Goal: Information Seeking & Learning: Learn about a topic

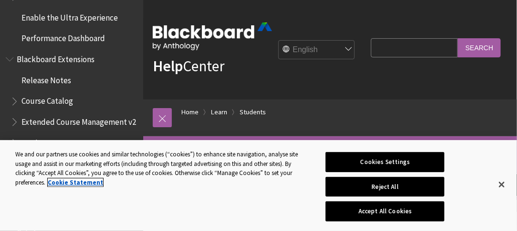
scroll to position [1195, 0]
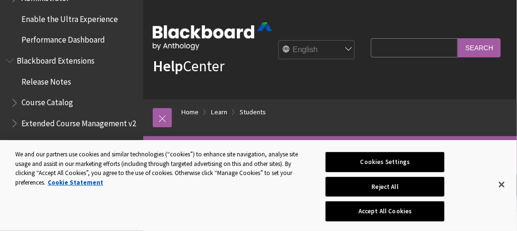
click at [371, 57] on input "Search Query" at bounding box center [414, 47] width 87 height 19
type input "CRITICAL PATH"
click at [458, 38] on input "Search" at bounding box center [479, 47] width 43 height 19
click at [503, 183] on button "Close" at bounding box center [502, 184] width 21 height 21
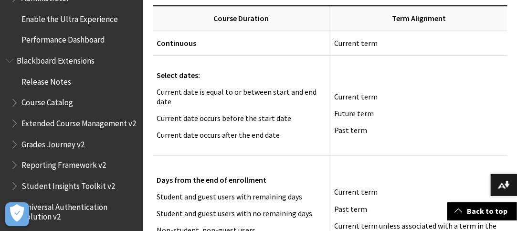
scroll to position [963, 0]
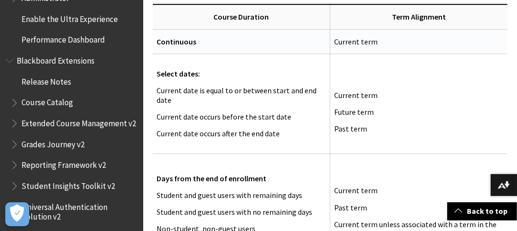
click at [386, 52] on td "Current term" at bounding box center [419, 41] width 177 height 24
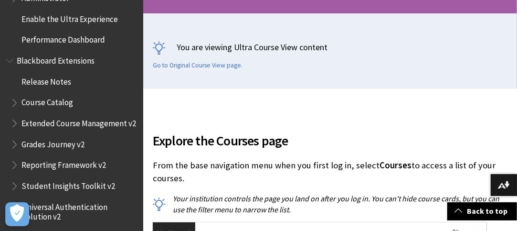
scroll to position [186, 0]
click at [194, 70] on link "Go to Original Course View page." at bounding box center [198, 65] width 90 height 9
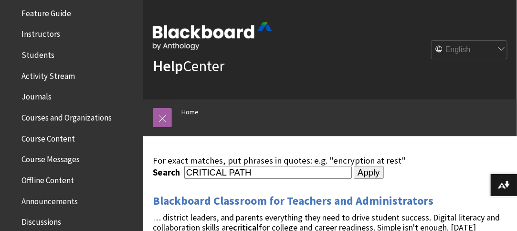
scroll to position [190, 0]
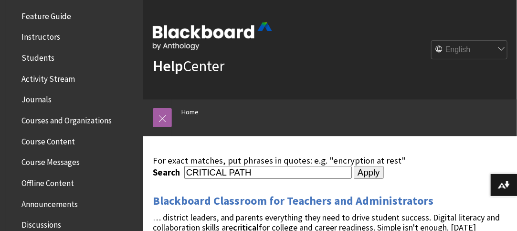
click at [85, 124] on span "Courses and Organizations" at bounding box center [67, 118] width 90 height 13
click at [92, 121] on span "Courses and Organizations" at bounding box center [71, 118] width 99 height 13
drag, startPoint x: 267, startPoint y: 175, endPoint x: 167, endPoint y: 159, distance: 100.6
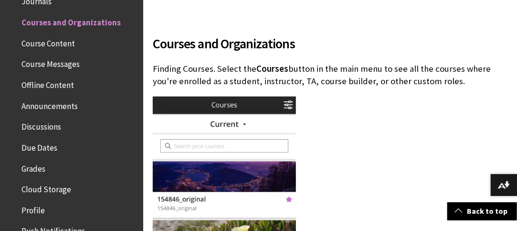
scroll to position [308, 0]
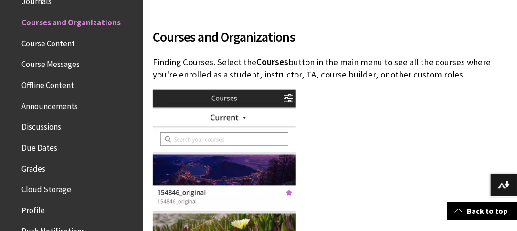
click at [186, 172] on img at bounding box center [224, 214] width 143 height 248
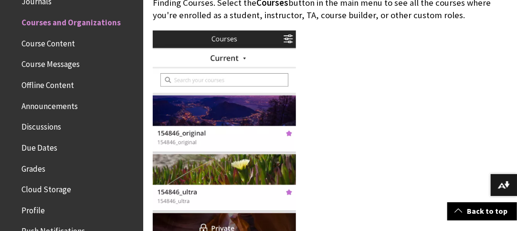
scroll to position [368, 0]
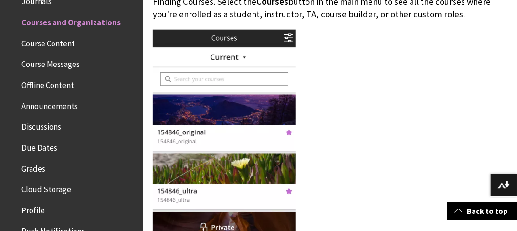
click at [191, 113] on img at bounding box center [224, 154] width 143 height 248
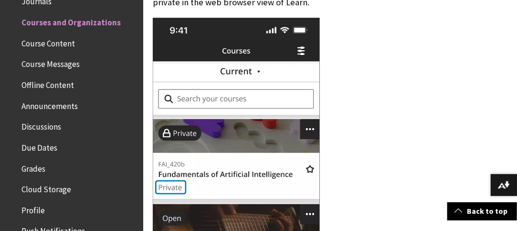
scroll to position [1154, 0]
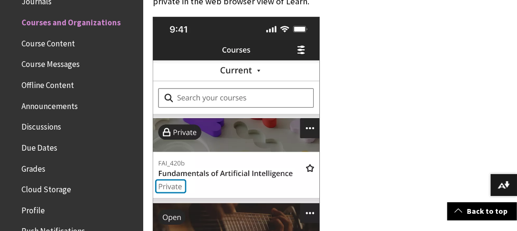
click at [191, 113] on img at bounding box center [236, 222] width 167 height 410
click at [183, 121] on img at bounding box center [236, 222] width 167 height 410
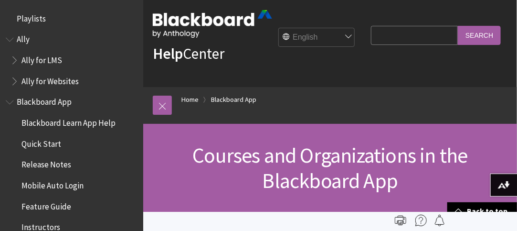
scroll to position [0, 0]
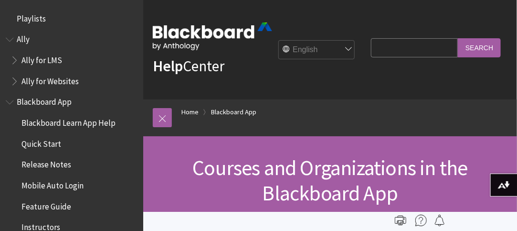
click at [371, 57] on input "Search Query" at bounding box center [414, 47] width 87 height 19
type input "PARALEGAL"
click at [458, 38] on input "Search" at bounding box center [479, 47] width 43 height 19
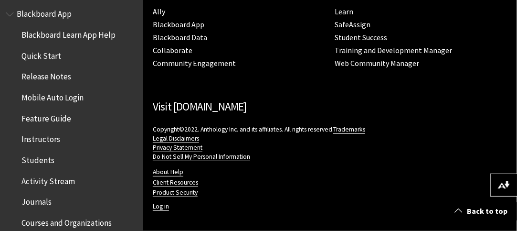
scroll to position [199, 0]
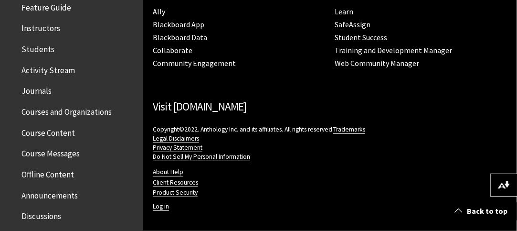
click at [55, 136] on span "Course Content" at bounding box center [49, 131] width 54 height 13
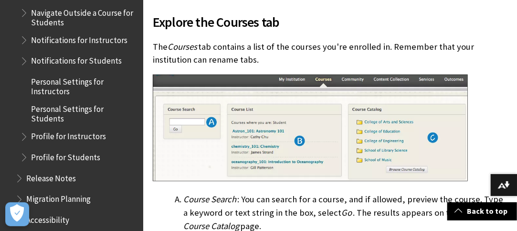
scroll to position [308, 0]
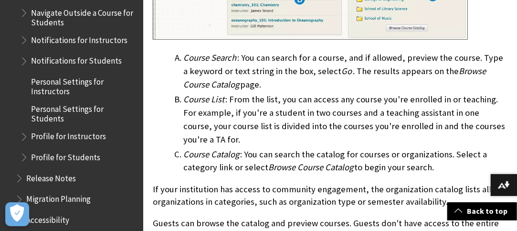
click at [232, 91] on li "Course Search : You can search for a course, and if allowed, preview the course…" at bounding box center [345, 71] width 324 height 40
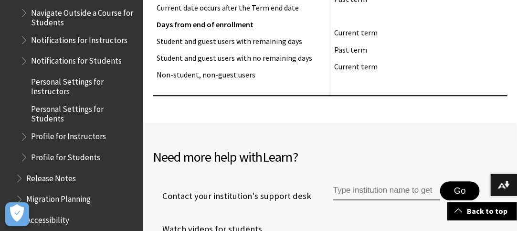
scroll to position [2088, 0]
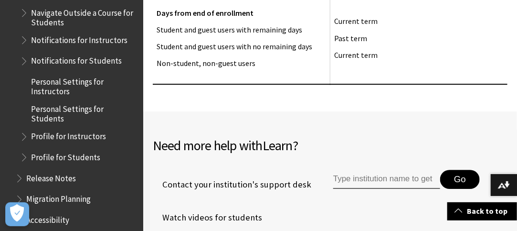
click at [338, 185] on input "Type institution name to get support" at bounding box center [387, 179] width 107 height 19
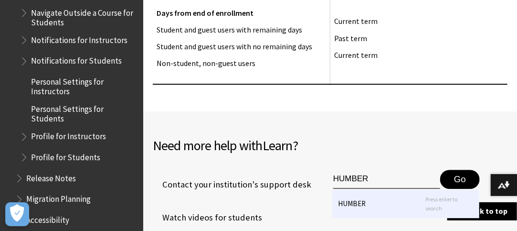
type input "HUMBER"
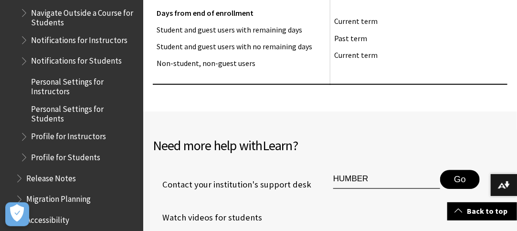
click at [453, 189] on button "Go" at bounding box center [461, 179] width 40 height 19
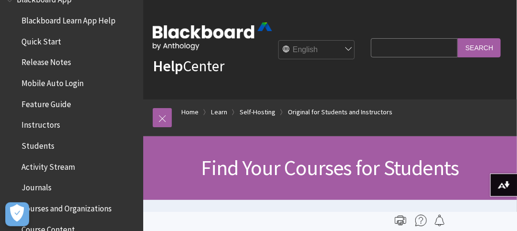
scroll to position [88, 0]
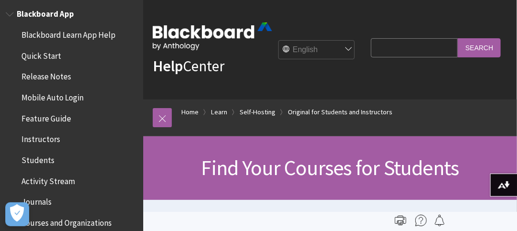
click at [36, 163] on span "Students" at bounding box center [38, 158] width 33 height 13
click at [36, 163] on span "Students" at bounding box center [39, 158] width 34 height 13
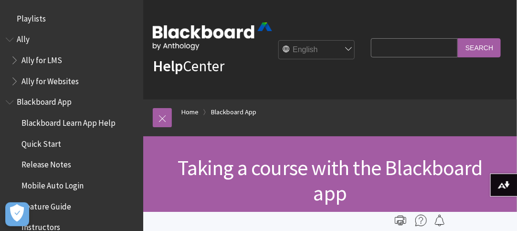
scroll to position [1, 0]
